Goal: Communication & Community: Participate in discussion

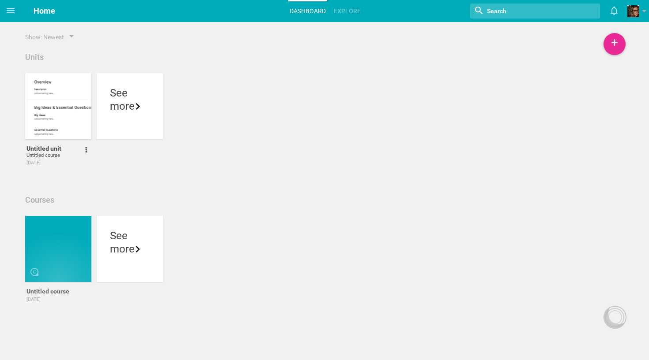
click at [82, 125] on div at bounding box center [63, 125] width 66 height 15
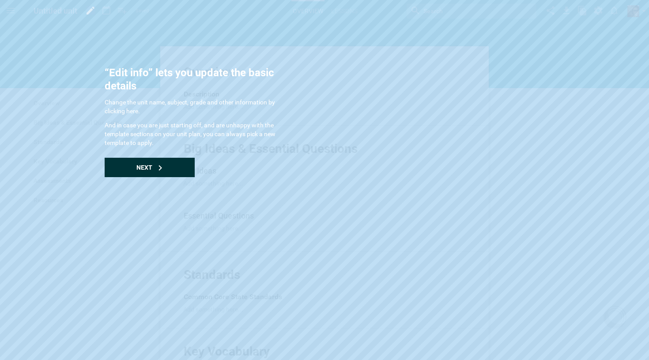
click at [184, 173] on div "Next" at bounding box center [150, 167] width 90 height 19
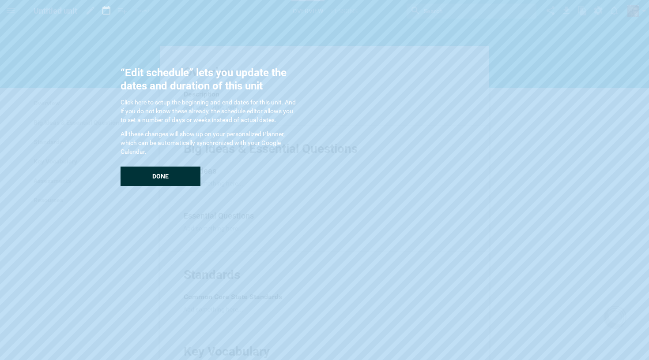
click at [176, 175] on div "Done" at bounding box center [160, 176] width 80 height 19
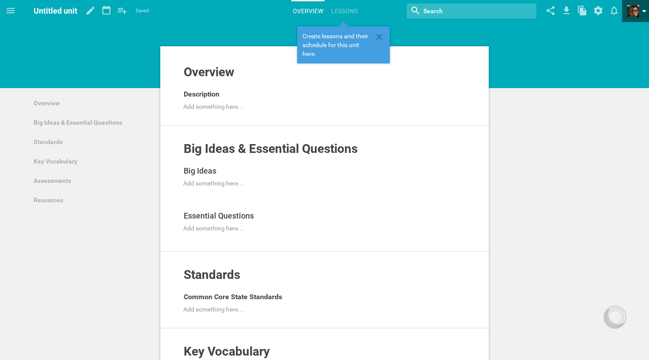
click at [636, 11] on span at bounding box center [633, 11] width 12 height 12
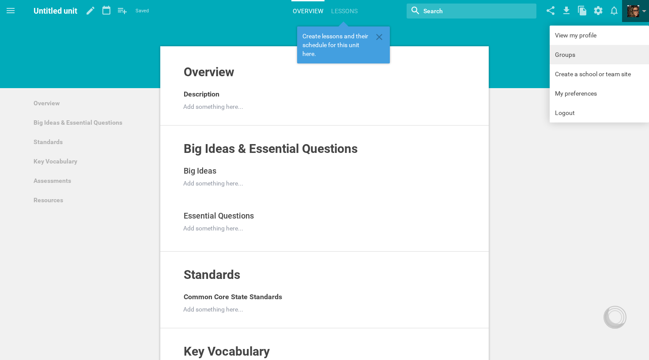
click at [593, 53] on link "Groups" at bounding box center [598, 54] width 99 height 19
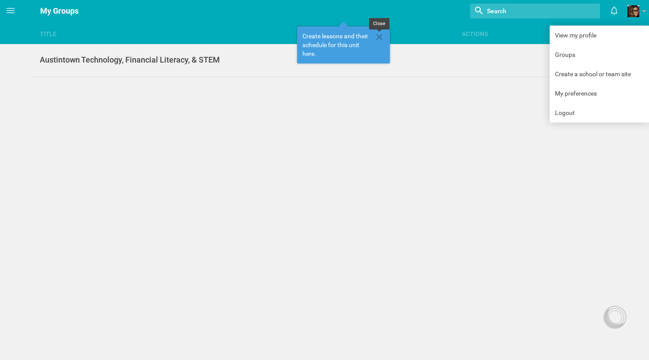
click at [380, 34] on icon at bounding box center [379, 37] width 11 height 11
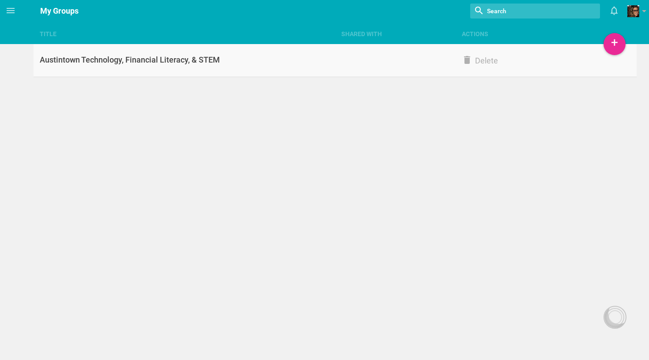
click at [153, 60] on div "Austintown Technology, Financial Literacy, & STEM" at bounding box center [184, 60] width 301 height 11
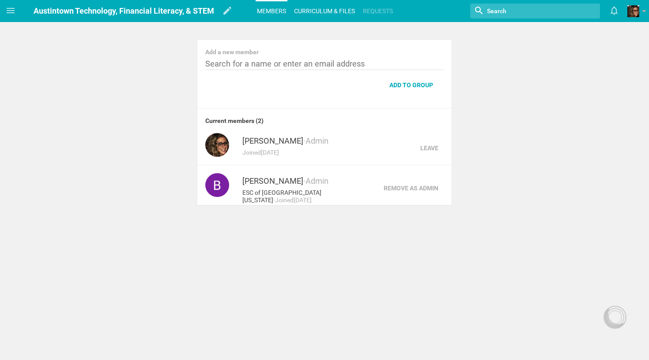
click at [333, 15] on link "Curriculum & files" at bounding box center [324, 10] width 64 height 19
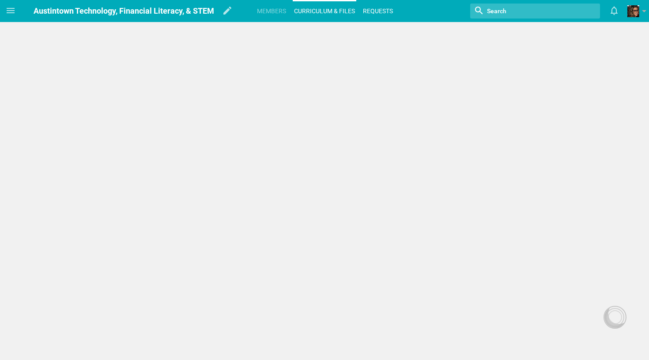
click at [383, 12] on link "Requests" at bounding box center [377, 10] width 33 height 19
click at [10, 7] on icon at bounding box center [10, 10] width 11 height 11
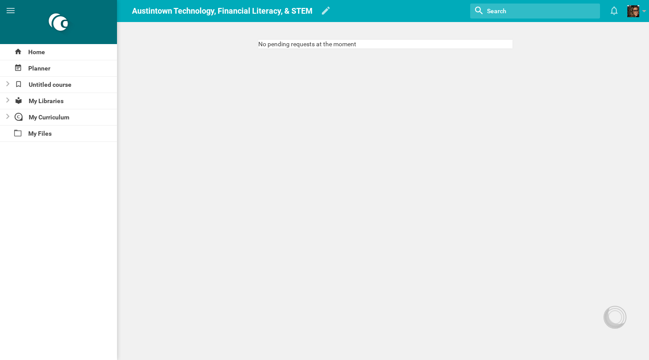
click at [82, 152] on div "Home Planner Untitled course My Libraries My Curriculum My Files" at bounding box center [58, 202] width 117 height 316
